Goal: Information Seeking & Learning: Learn about a topic

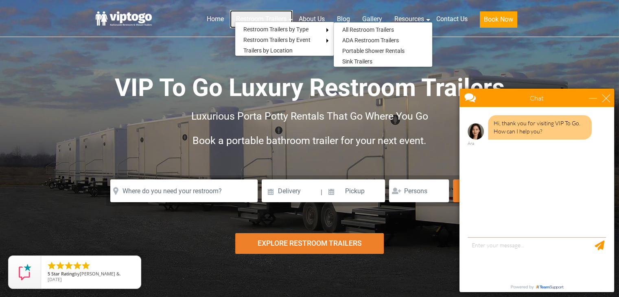
click at [282, 18] on link "Restroom Trailers" at bounding box center [261, 19] width 63 height 18
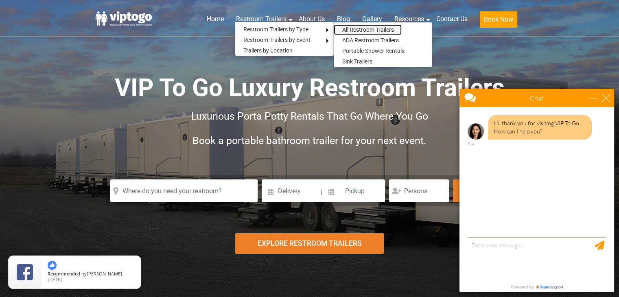
click at [358, 33] on link "All Restroom Trailers" at bounding box center [368, 29] width 68 height 11
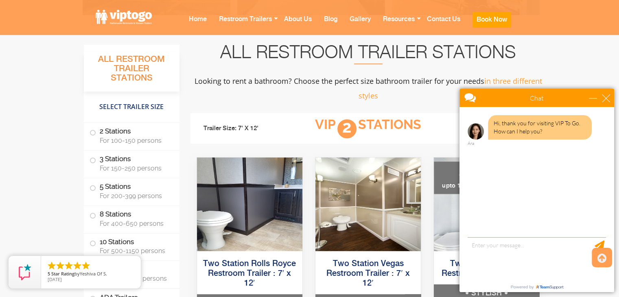
scroll to position [529, 0]
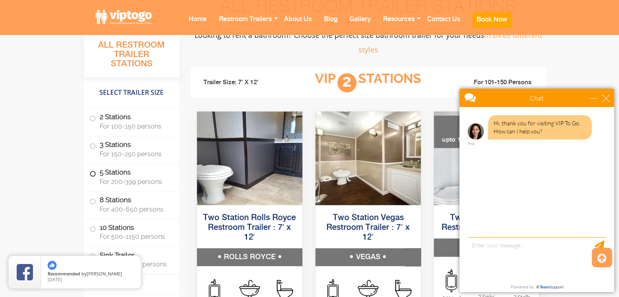
click at [89, 177] on label "5 Stations For 200-399 persons" at bounding box center [131, 176] width 84 height 25
click at [94, 173] on span at bounding box center [92, 173] width 3 height 3
click at [91, 172] on span at bounding box center [92, 173] width 3 height 3
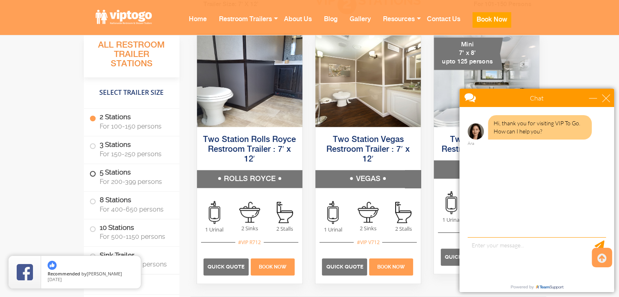
scroll to position [610, 0]
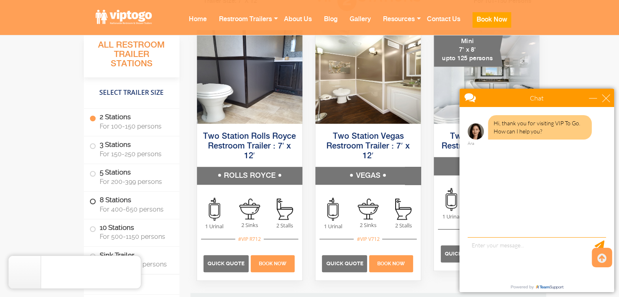
click at [95, 202] on label "8 Stations For 400-650 persons" at bounding box center [131, 204] width 84 height 25
click at [605, 97] on div "close" at bounding box center [606, 98] width 8 height 8
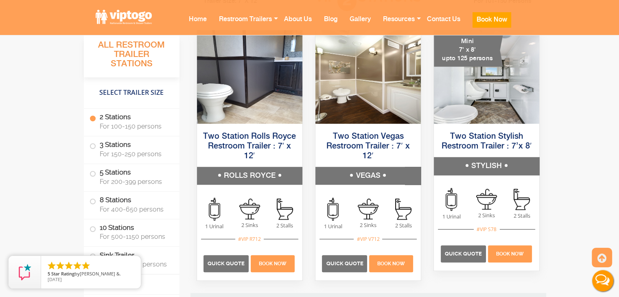
scroll to position [0, 0]
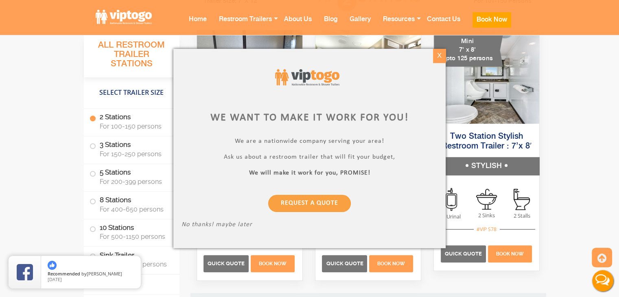
click at [434, 56] on div "X" at bounding box center [439, 56] width 13 height 14
